Goal: Use online tool/utility: Utilize a website feature to perform a specific function

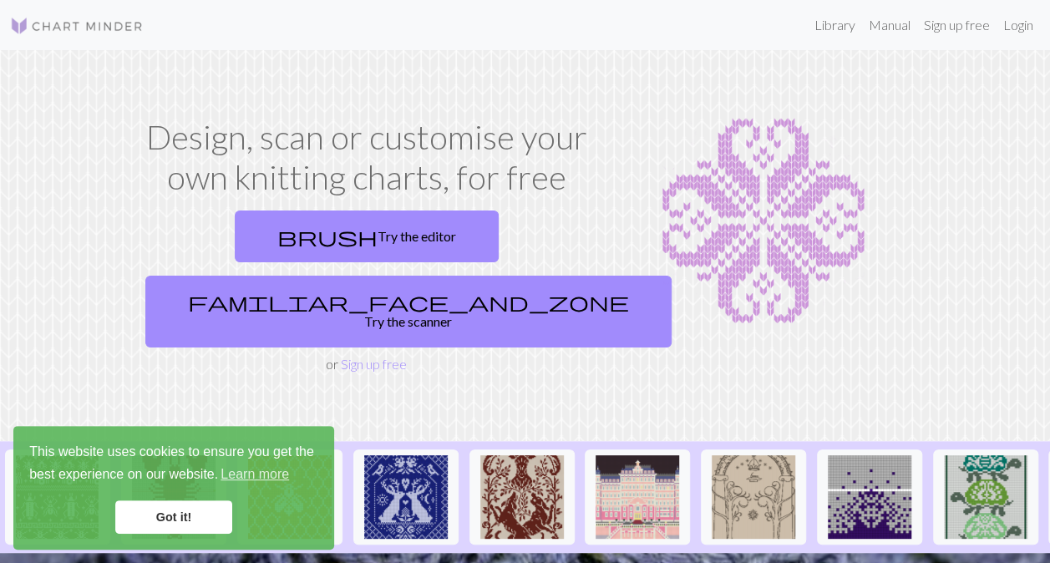
click at [419, 276] on link "familiar_face_and_zone Try the scanner" at bounding box center [408, 312] width 526 height 72
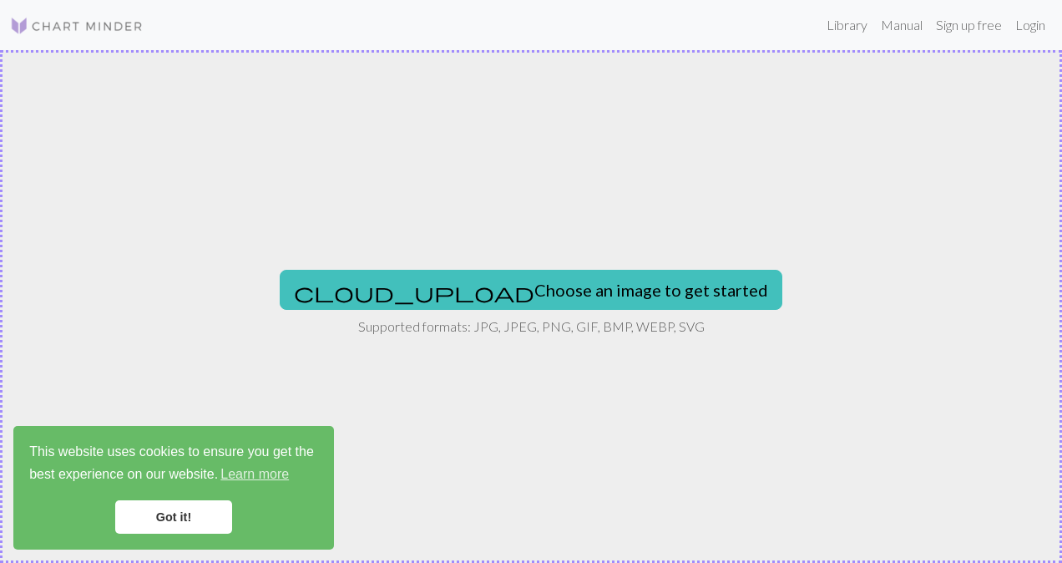
click at [438, 279] on button "cloud_upload Choose an image to get started" at bounding box center [531, 290] width 503 height 40
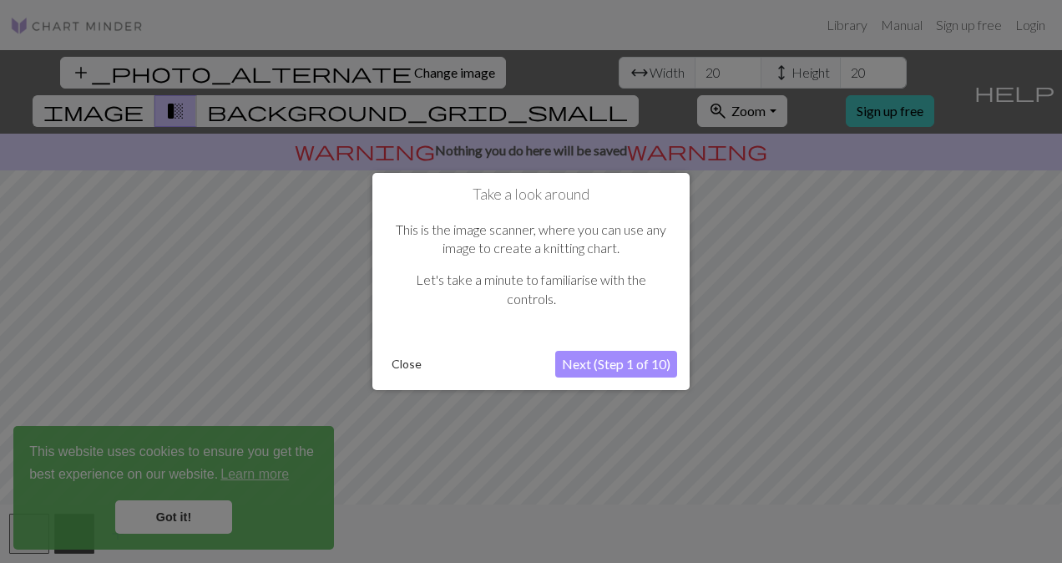
click at [408, 366] on button "Close" at bounding box center [406, 364] width 43 height 25
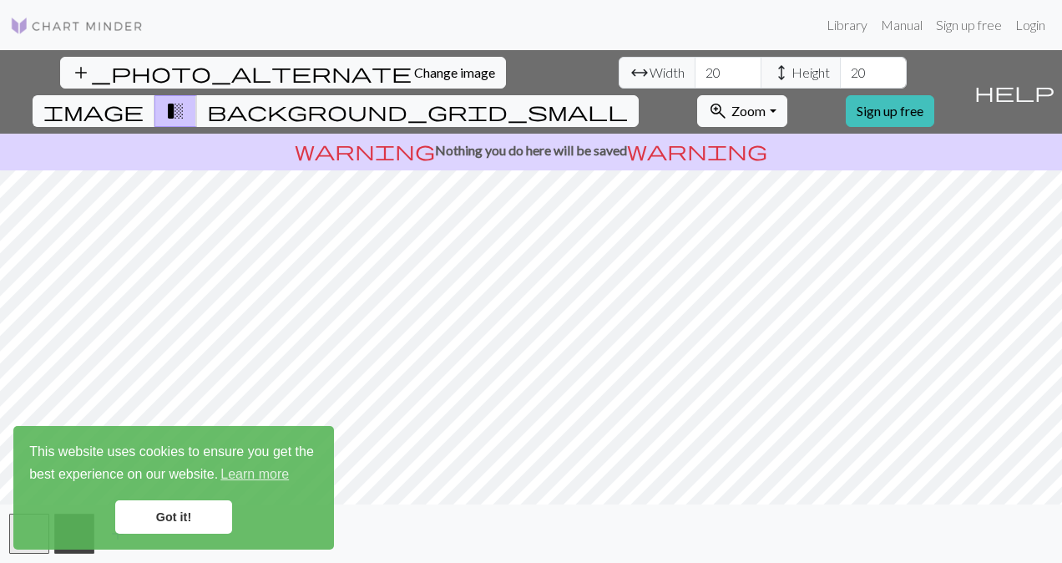
click at [723, 134] on div "warning Nothing you do here will be saved warning" at bounding box center [531, 152] width 1062 height 37
click at [628, 99] on span "background_grid_small" at bounding box center [417, 110] width 421 height 23
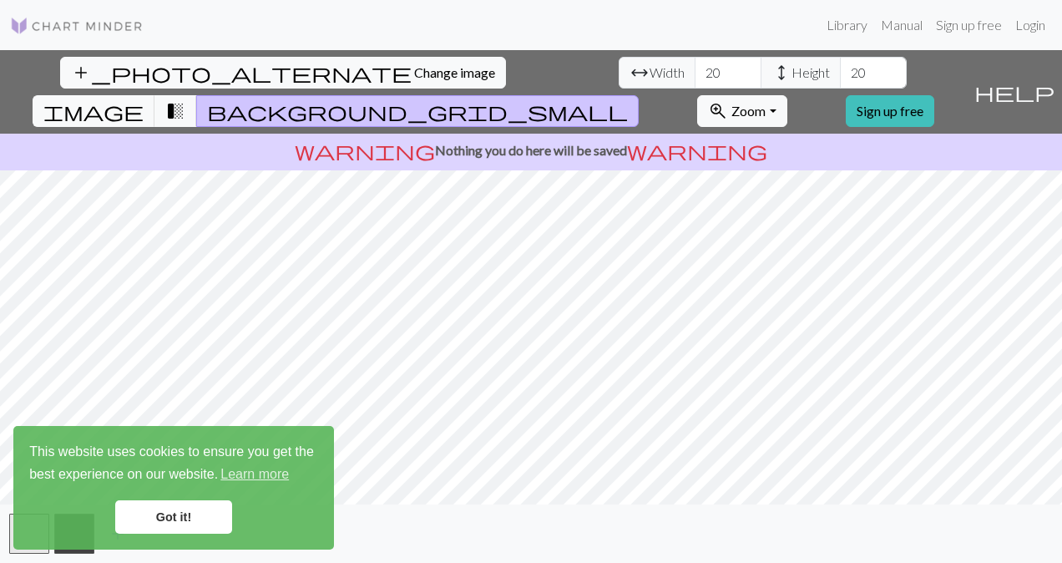
click at [628, 99] on span "background_grid_small" at bounding box center [417, 110] width 421 height 23
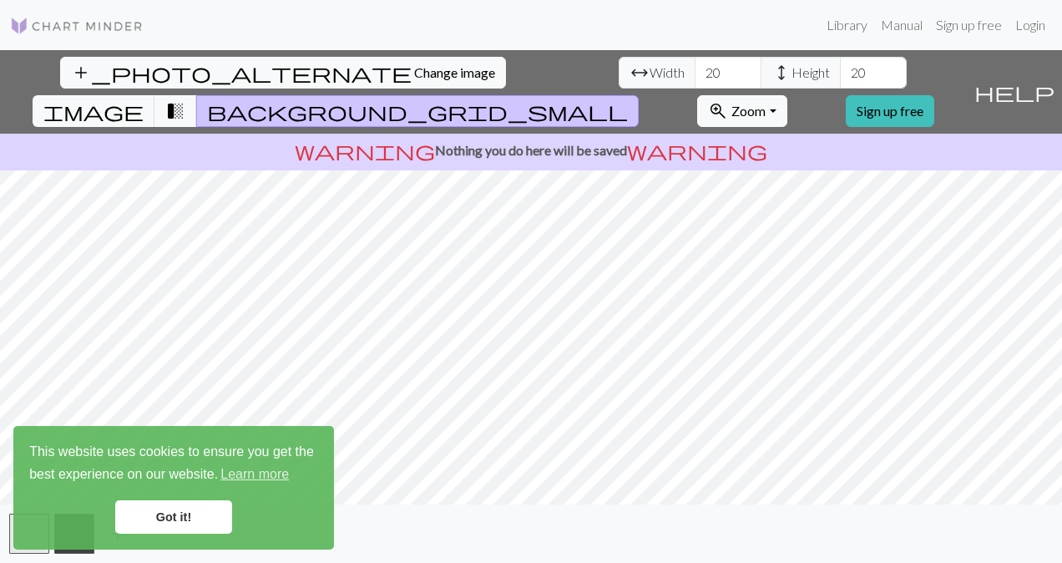
click at [628, 99] on span "background_grid_small" at bounding box center [417, 110] width 421 height 23
click at [185, 99] on span "transition_fade" at bounding box center [175, 110] width 20 height 23
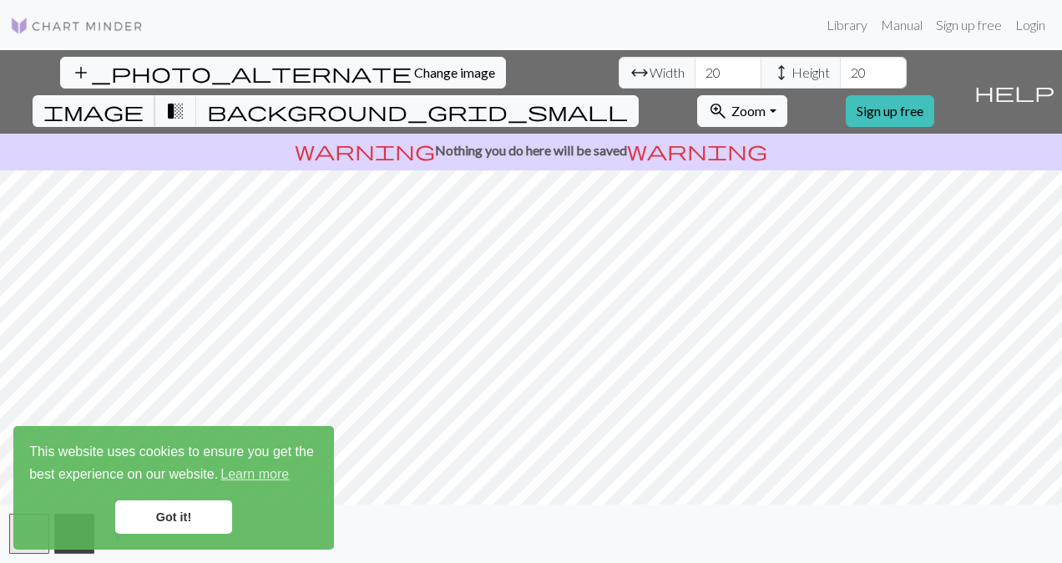
click at [144, 99] on span "image" at bounding box center [93, 110] width 100 height 23
click at [840, 84] on input "20" at bounding box center [873, 73] width 67 height 32
click at [650, 68] on span "Width" at bounding box center [667, 73] width 35 height 20
click at [695, 73] on input "20" at bounding box center [728, 73] width 67 height 32
click at [695, 69] on input "20" at bounding box center [728, 73] width 67 height 32
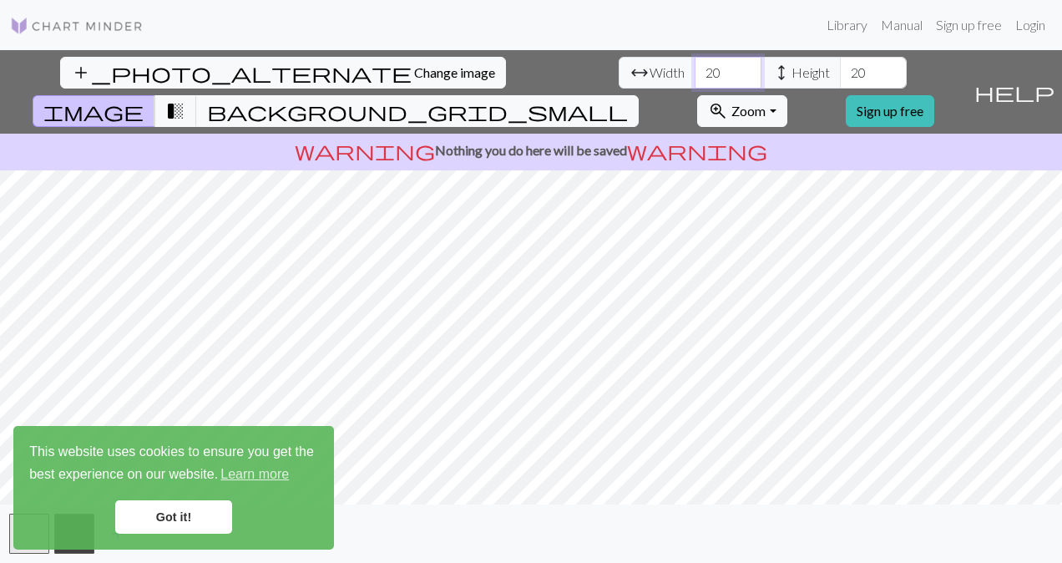
type input "2"
type input "1"
type input "3"
type input "4"
type input "100"
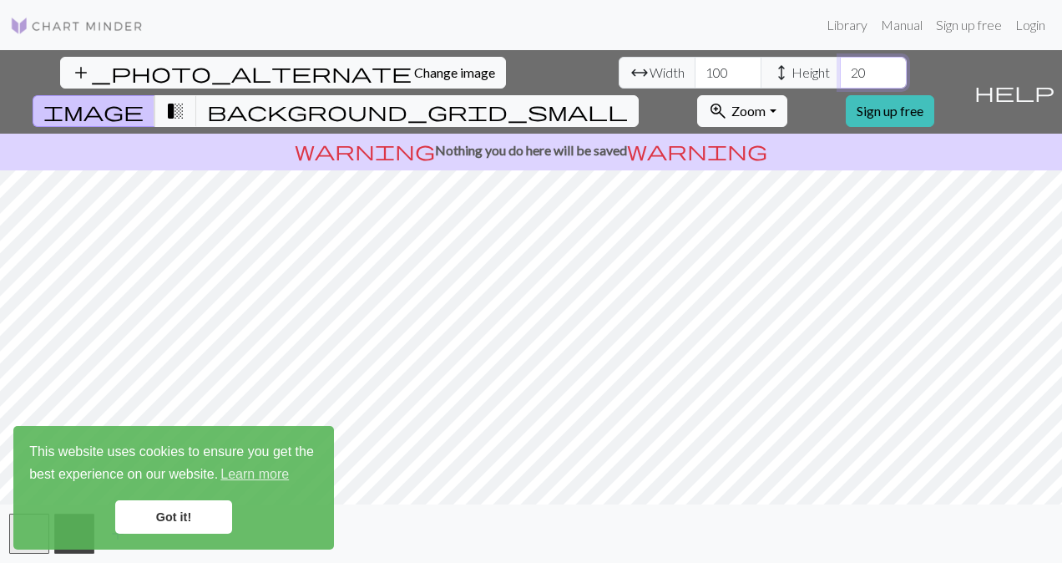
click at [840, 69] on input "20" at bounding box center [873, 73] width 67 height 32
type input "2"
type input "100"
click at [695, 68] on input "100" at bounding box center [728, 73] width 67 height 32
type input "110"
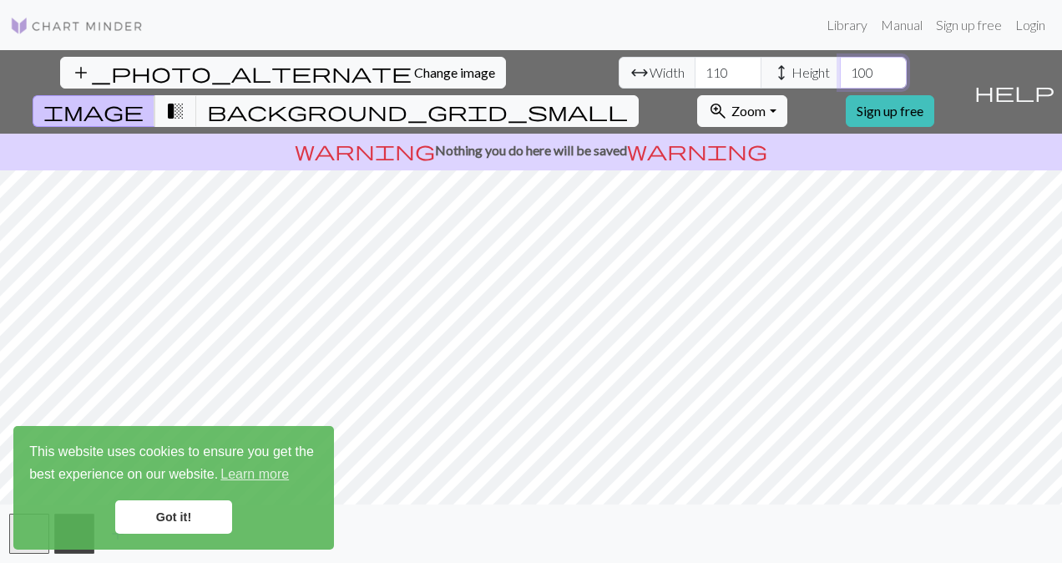
click at [840, 70] on input "100" at bounding box center [873, 73] width 67 height 32
type input "150"
click at [695, 70] on input "110" at bounding box center [728, 73] width 67 height 32
type input "150"
click at [185, 99] on span "transition_fade" at bounding box center [175, 110] width 20 height 23
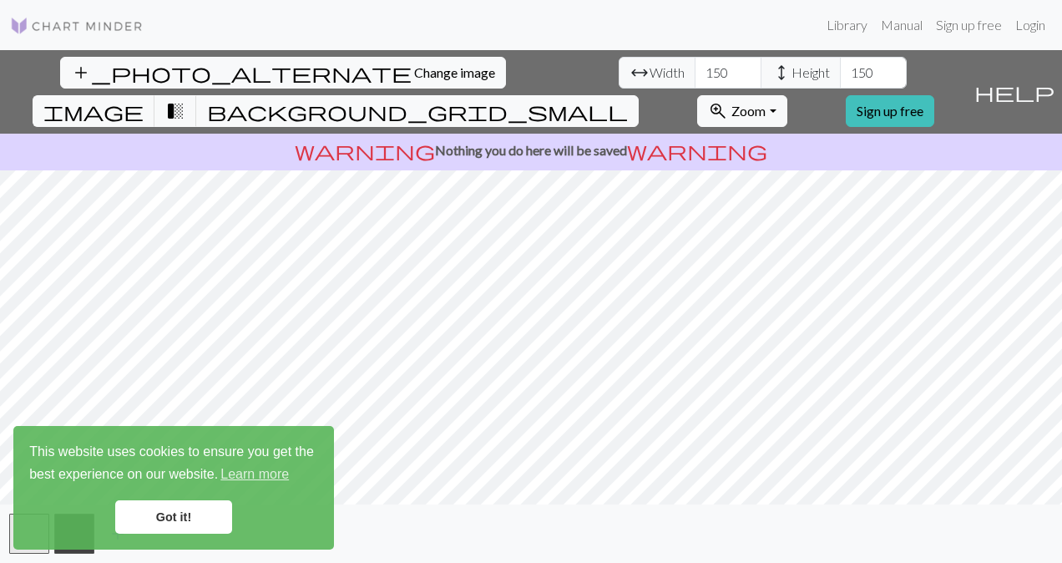
click at [628, 99] on span "background_grid_small" at bounding box center [417, 110] width 421 height 23
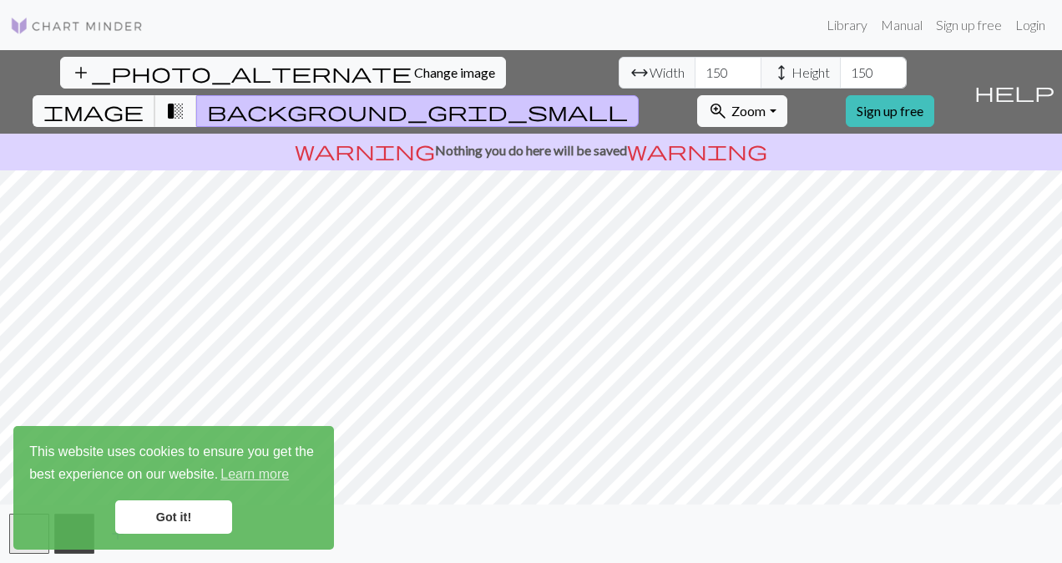
click at [144, 99] on span "image" at bounding box center [93, 110] width 100 height 23
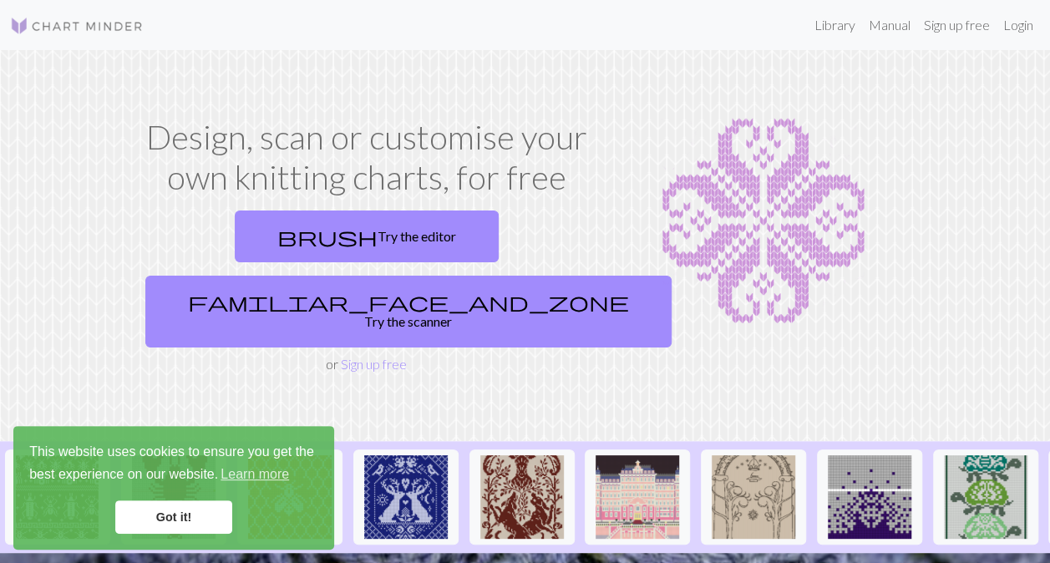
click at [176, 512] on link "Got it!" at bounding box center [173, 516] width 117 height 33
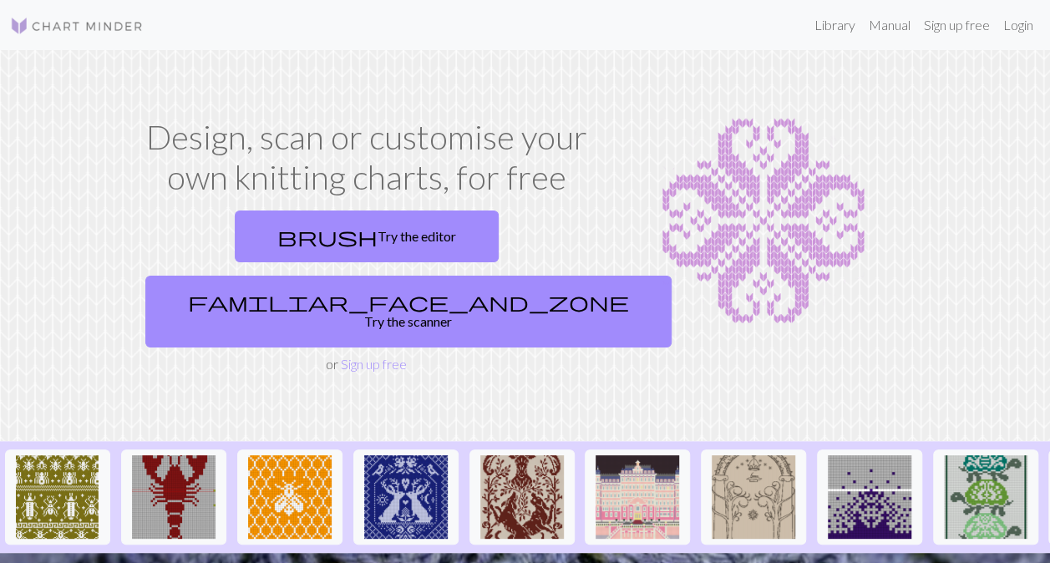
click at [285, 239] on link "brush Try the editor" at bounding box center [367, 236] width 264 height 52
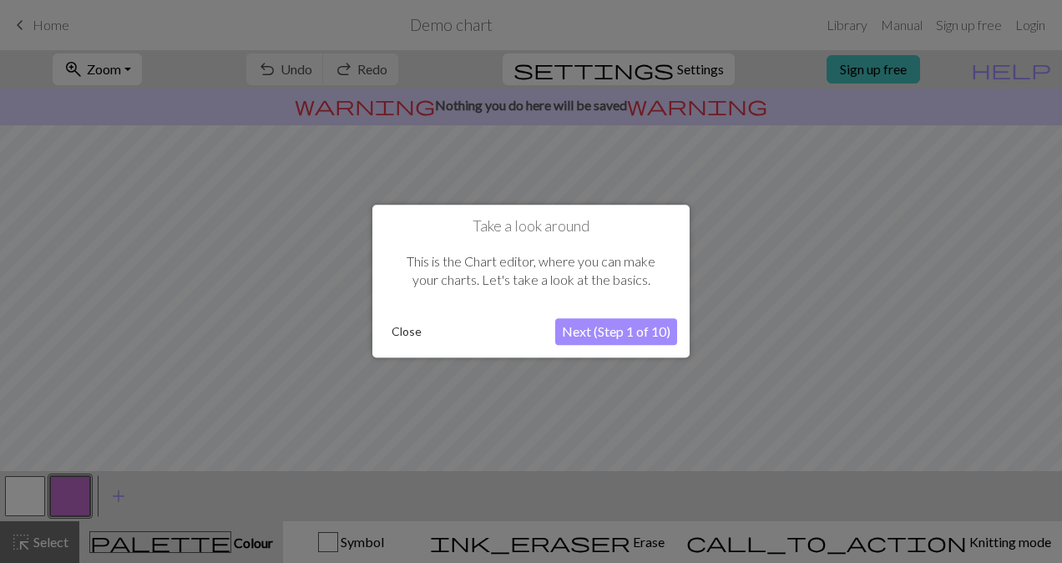
click at [586, 337] on button "Next (Step 1 of 10)" at bounding box center [616, 332] width 122 height 27
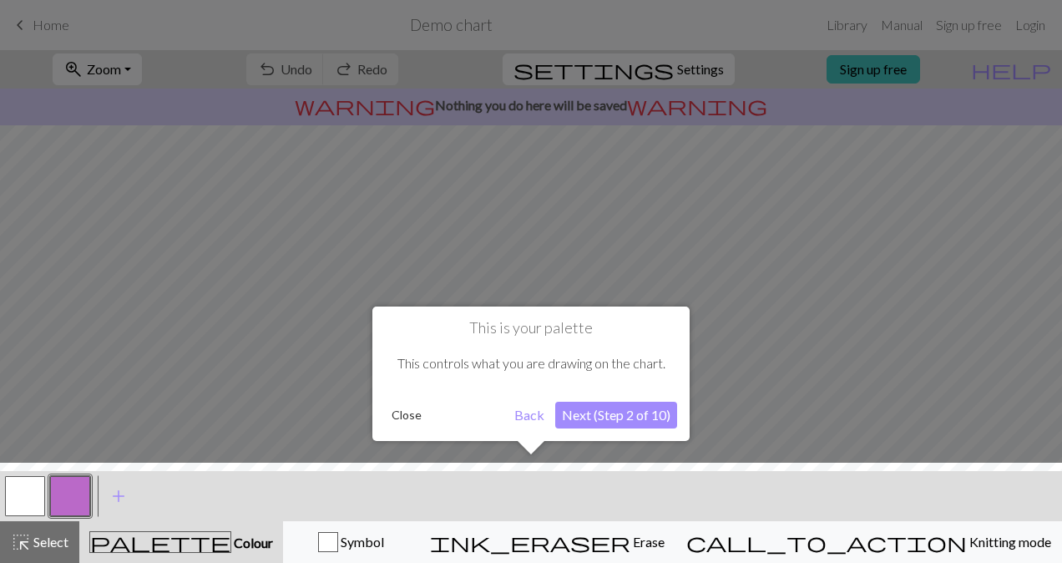
click at [405, 413] on button "Close" at bounding box center [406, 415] width 43 height 25
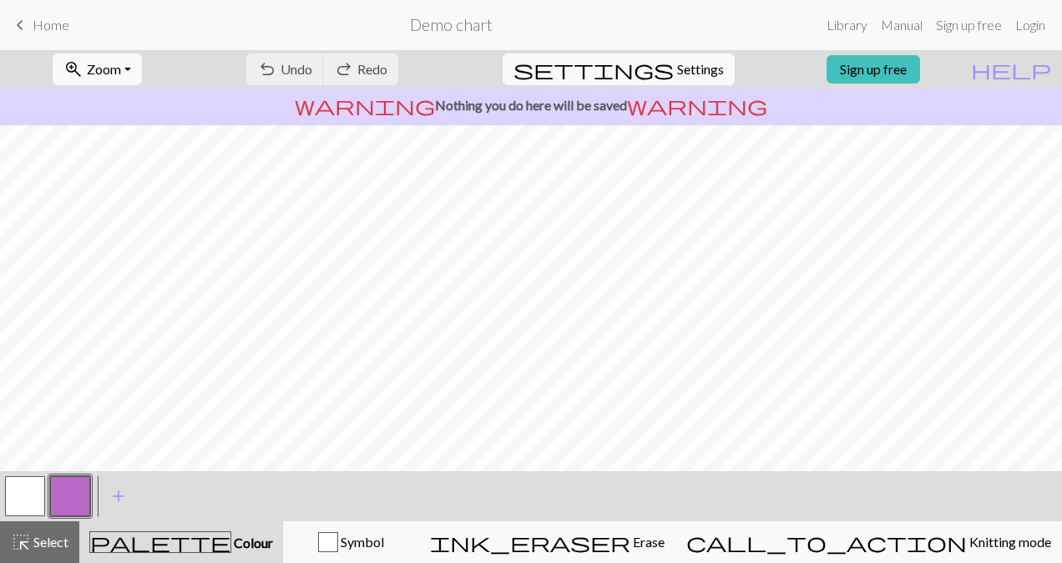
click at [53, 546] on span "Select" at bounding box center [50, 542] width 38 height 16
click at [53, 529] on button "highlight_alt Select Select" at bounding box center [39, 542] width 79 height 42
click at [682, 63] on span "Settings" at bounding box center [700, 69] width 47 height 20
select select "aran"
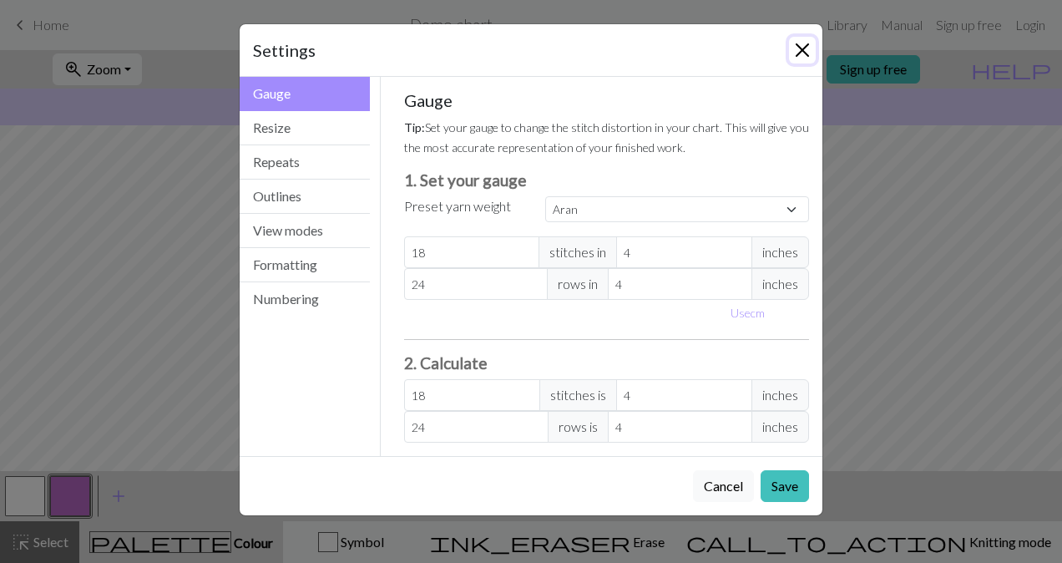
click at [806, 43] on button "Close" at bounding box center [802, 50] width 27 height 27
